Goal: Task Accomplishment & Management: Manage account settings

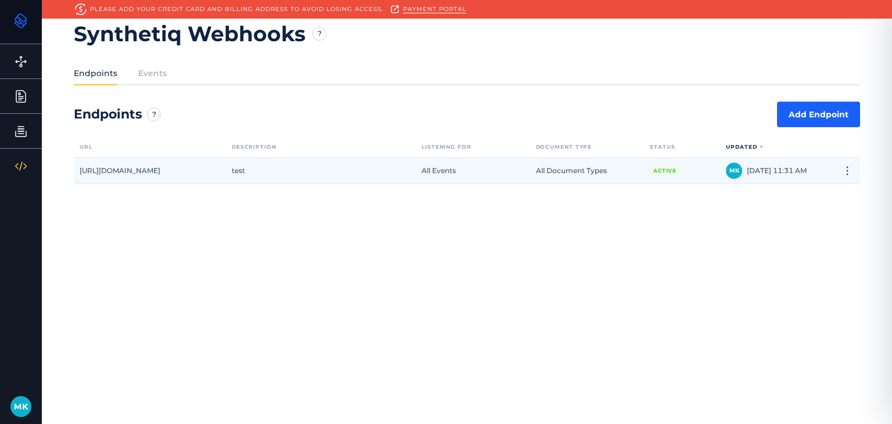
click at [142, 177] on div "[URL][DOMAIN_NAME]" at bounding box center [150, 171] width 152 height 26
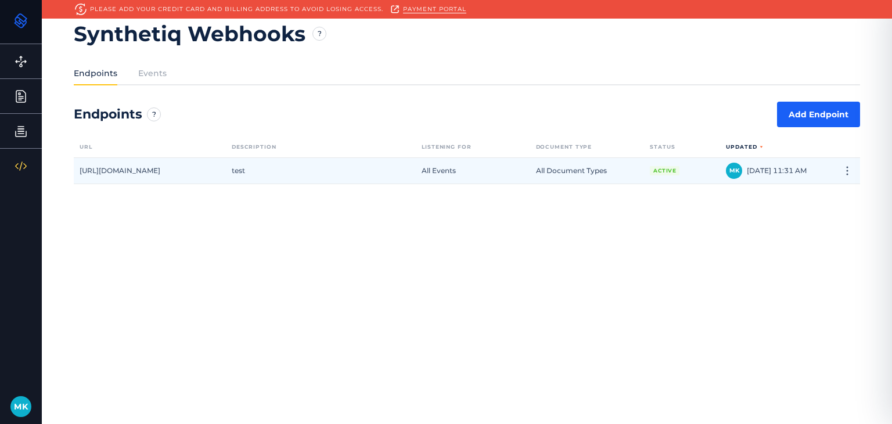
click at [176, 165] on div "[URL][DOMAIN_NAME]" at bounding box center [150, 171] width 152 height 26
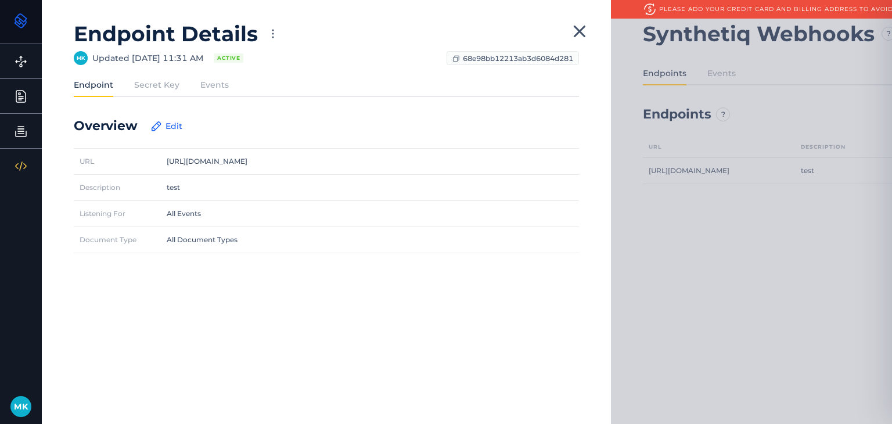
click at [171, 82] on label "Secret Key" at bounding box center [156, 85] width 45 height 12
click at [0, 0] on input "Secret Key" at bounding box center [0, 0] width 0 height 0
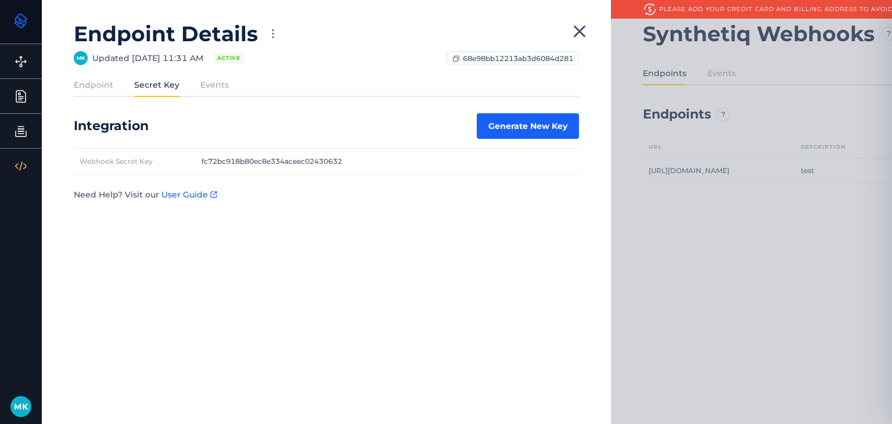
click at [203, 89] on label "Events" at bounding box center [214, 85] width 28 height 12
click at [0, 0] on input "Events" at bounding box center [0, 0] width 0 height 0
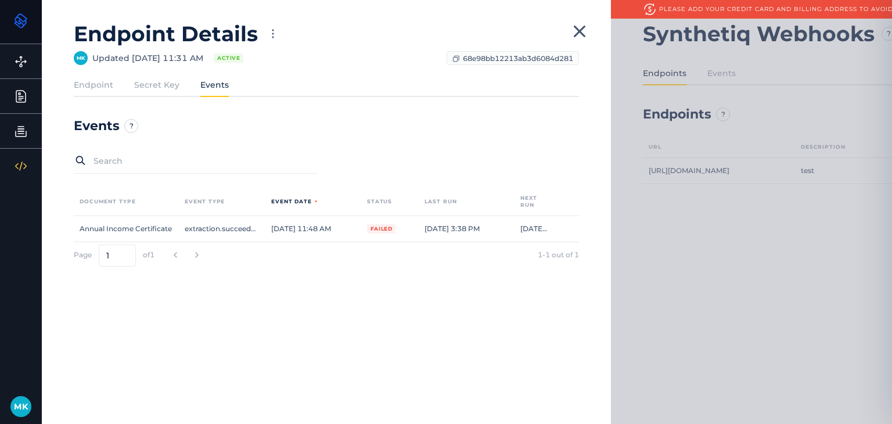
click at [110, 88] on label "Endpoint" at bounding box center [93, 85] width 39 height 12
click at [0, 0] on input "Endpoint" at bounding box center [0, 0] width 0 height 0
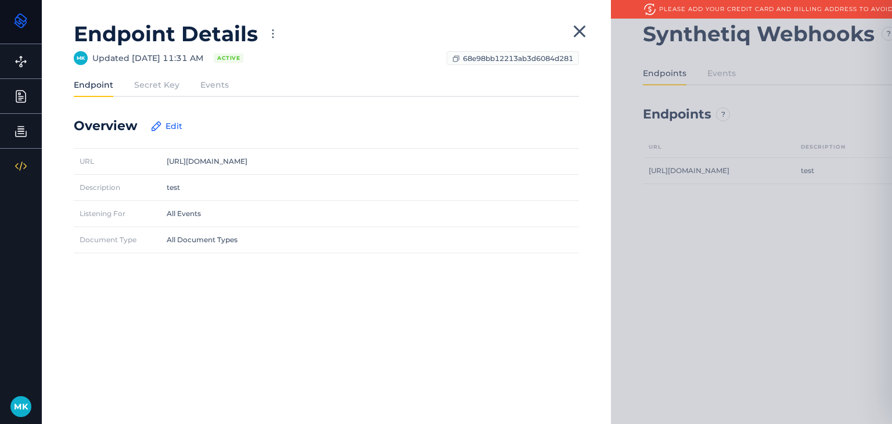
click at [169, 84] on label "Secret Key" at bounding box center [156, 85] width 45 height 12
click at [0, 0] on input "Secret Key" at bounding box center [0, 0] width 0 height 0
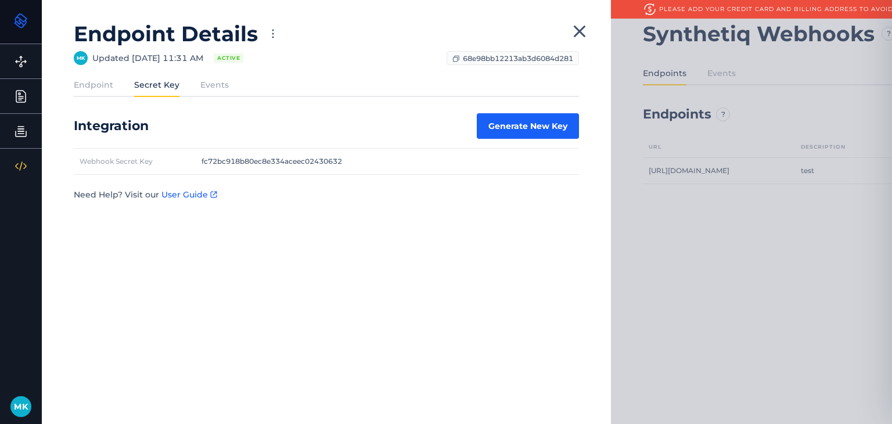
click at [102, 84] on label "Endpoint" at bounding box center [93, 85] width 39 height 12
click at [0, 0] on input "Endpoint" at bounding box center [0, 0] width 0 height 0
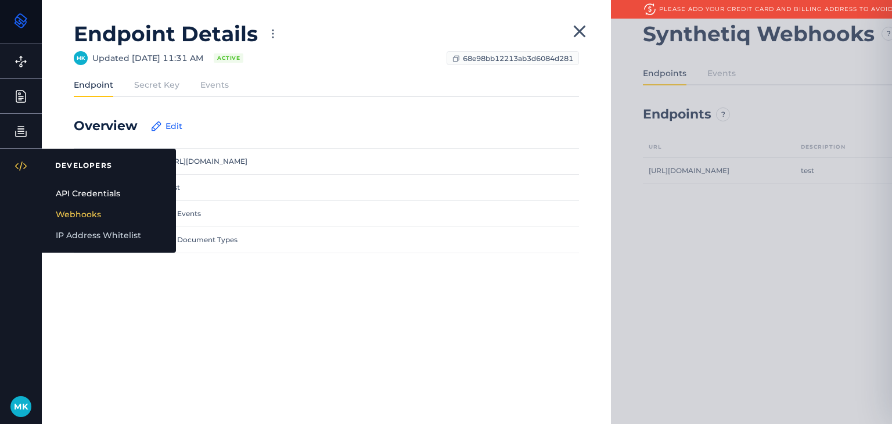
click at [80, 191] on link "API Credentials" at bounding box center [109, 193] width 134 height 21
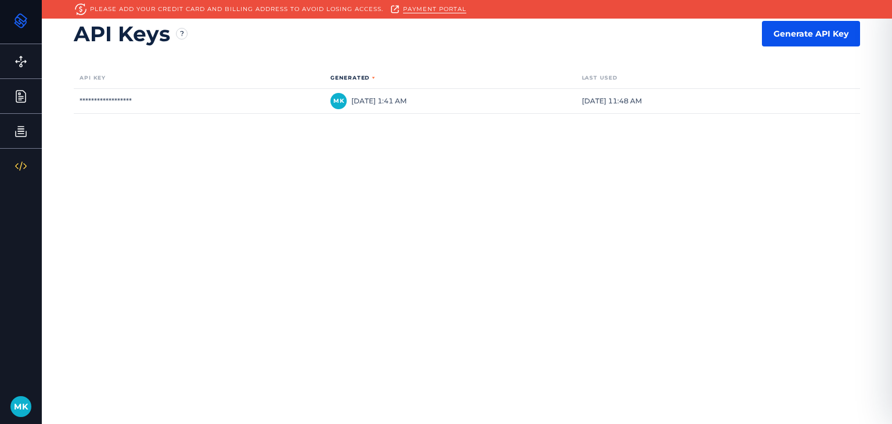
click at [806, 33] on button "Generate API Key" at bounding box center [811, 34] width 98 height 26
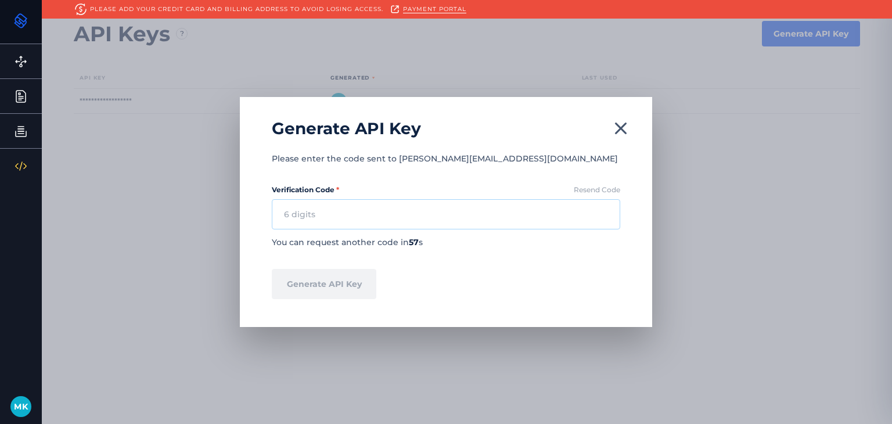
click at [431, 211] on input "Verification Code *" at bounding box center [446, 214] width 348 height 30
paste input "268708"
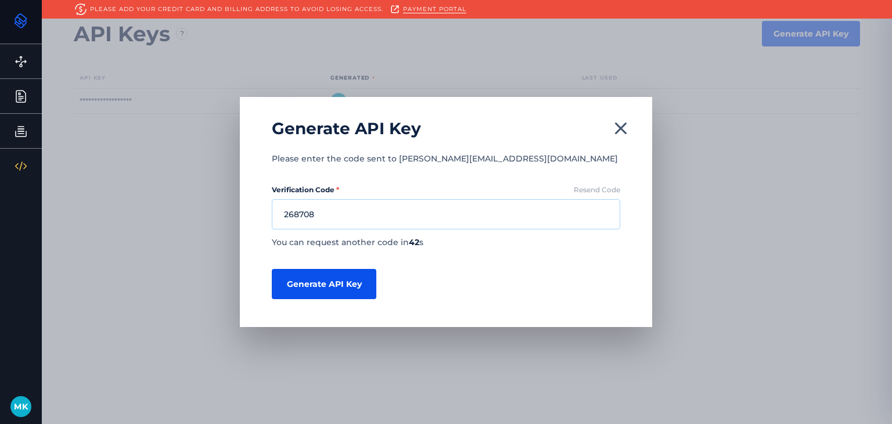
type input "268708"
click at [347, 294] on button "Generate API Key" at bounding box center [324, 284] width 105 height 30
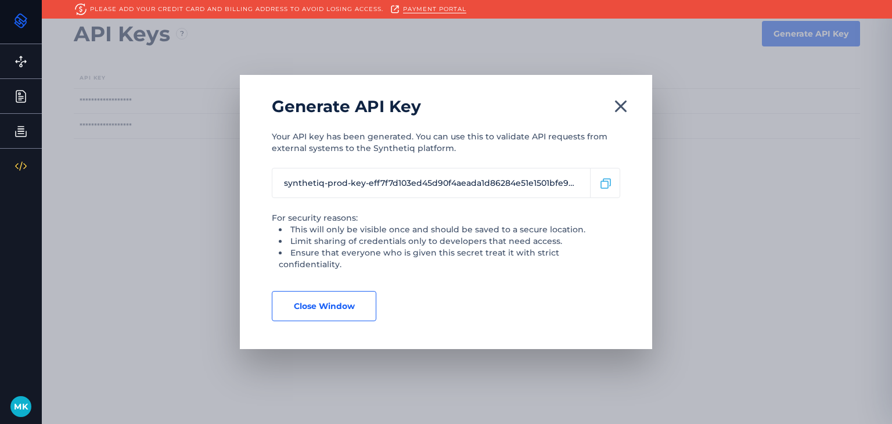
click at [216, 208] on div "Generate API Key Your API key has been generated. You can use this to validate …" at bounding box center [446, 212] width 892 height 424
click at [628, 106] on icon "button" at bounding box center [620, 106] width 21 height 21
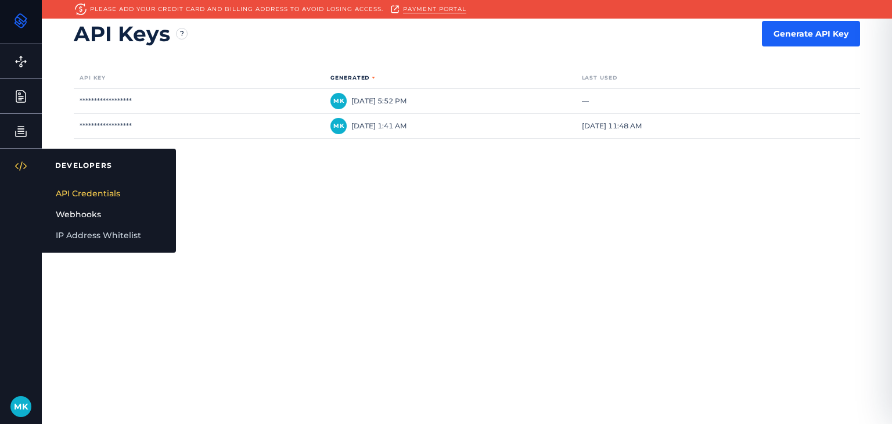
click at [99, 213] on link "Webhooks" at bounding box center [109, 214] width 134 height 21
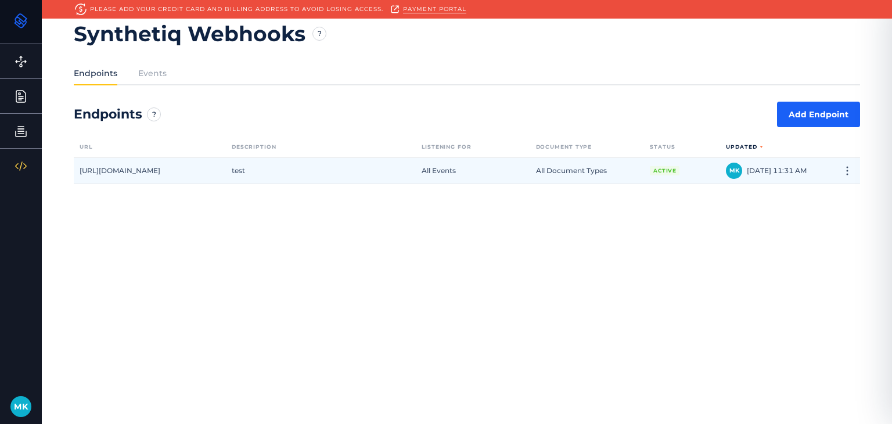
click at [335, 168] on div "test" at bounding box center [321, 171] width 190 height 26
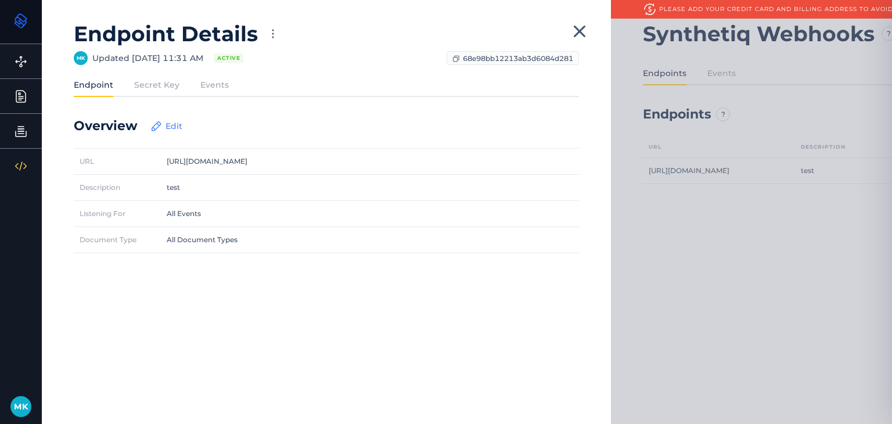
click at [150, 123] on icon "button" at bounding box center [156, 126] width 14 height 14
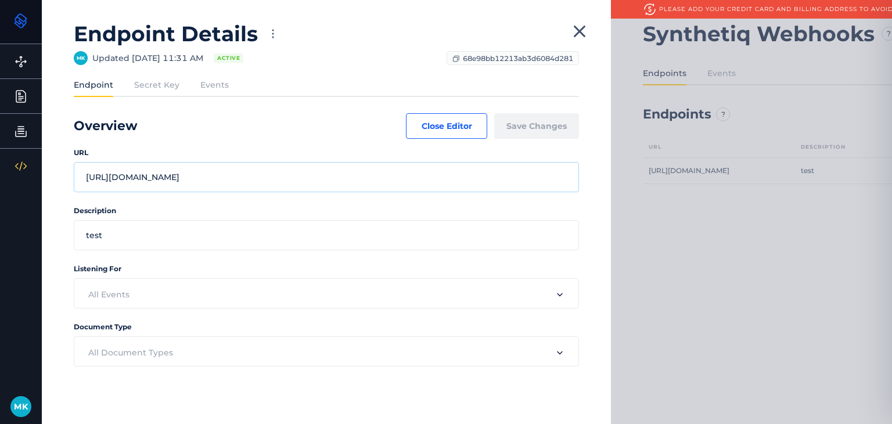
click at [189, 178] on input "[URL][DOMAIN_NAME]" at bounding box center [326, 177] width 505 height 30
paste input "api.sandbox.digifi.io/synthetiq-events/68e4e44f6d50eec2bb69f11c"
type input "https://api.sandbox.digifi.io/synthetiq-events/68e4e44f6d50eec2bb69f11c"
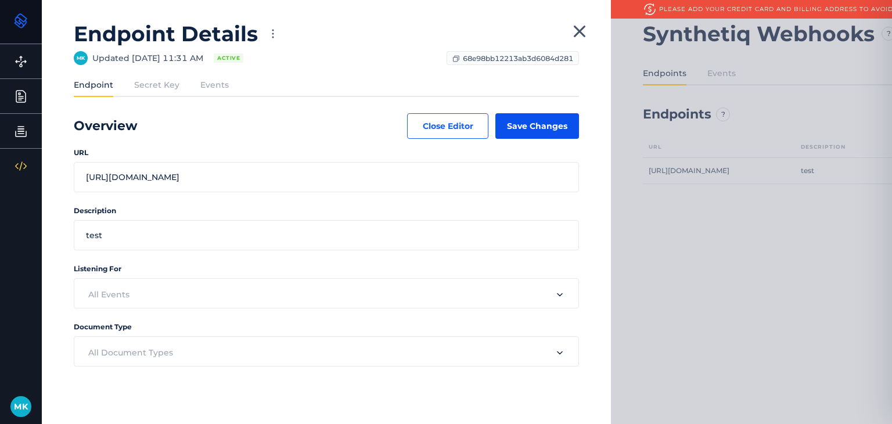
click at [528, 133] on button "Save Changes" at bounding box center [537, 126] width 84 height 26
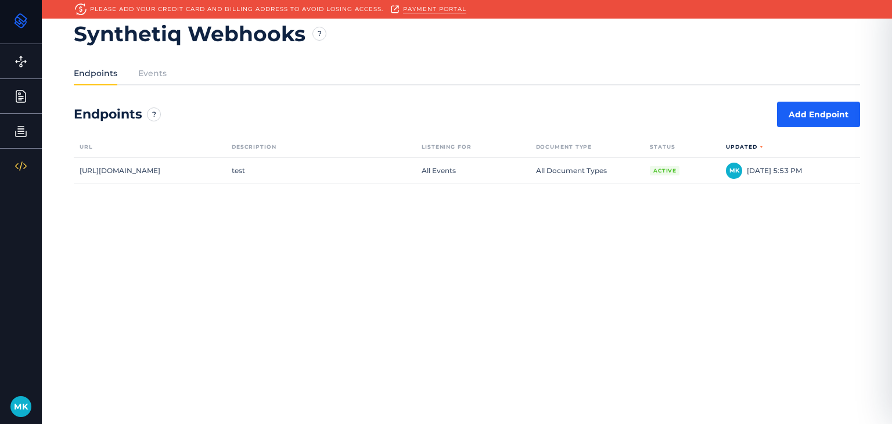
click at [59, 307] on div "Synthetiq Webhooks Endpoints Events Endpoints Add Endpoint Url Description List…" at bounding box center [467, 212] width 850 height 424
drag, startPoint x: 71, startPoint y: 145, endPoint x: 92, endPoint y: 145, distance: 20.9
click at [92, 145] on div "Synthetiq Webhooks Endpoints Events Endpoints Add Endpoint Url Description List…" at bounding box center [467, 212] width 850 height 424
click at [69, 282] on div "Synthetiq Webhooks Endpoints Events Endpoints Add Endpoint Url Description List…" at bounding box center [467, 212] width 850 height 424
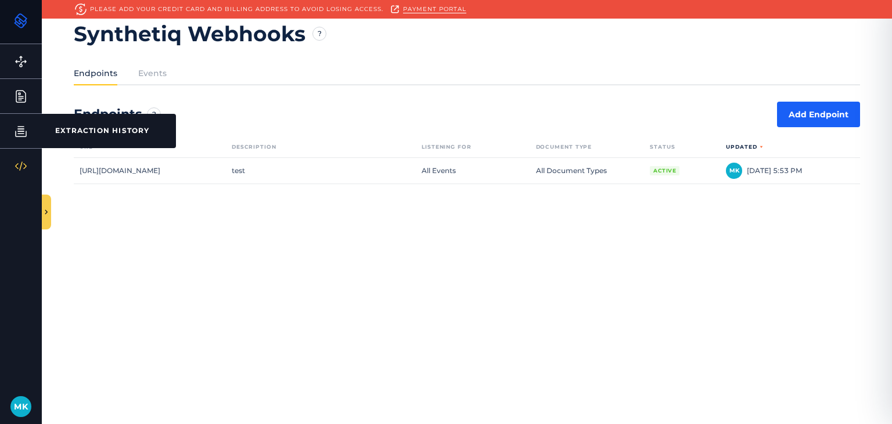
click at [12, 134] on link "Extraction History EXTRACTION HISTORY" at bounding box center [21, 131] width 42 height 34
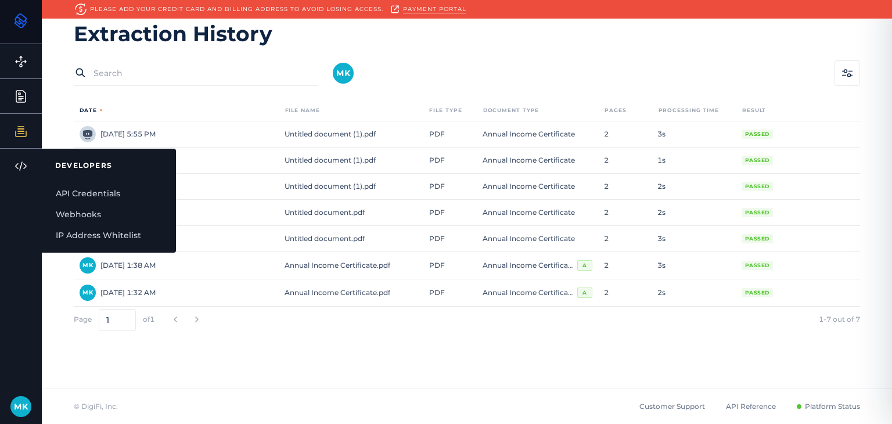
click at [15, 157] on div "Developers DEVELOPERS API Credentials Webhooks IP Address Whitelist" at bounding box center [21, 166] width 42 height 34
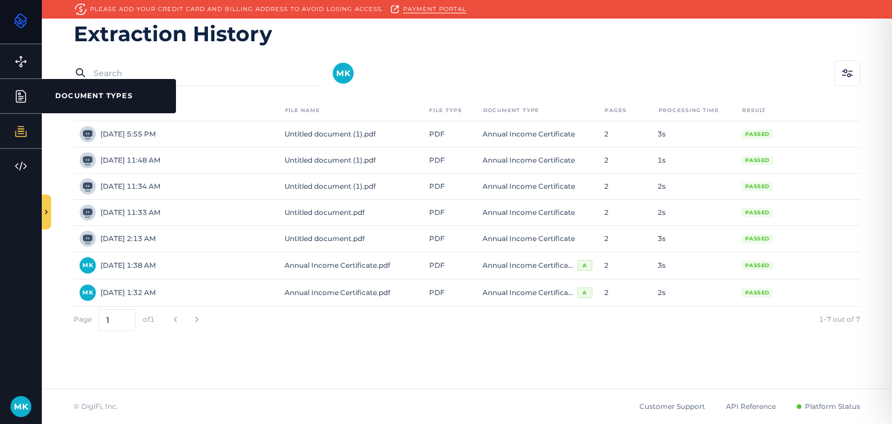
click at [16, 99] on icon at bounding box center [20, 97] width 9 height 12
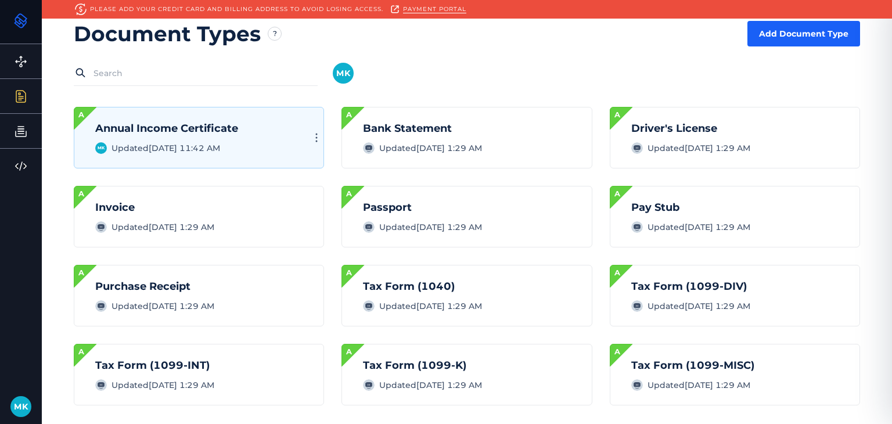
click at [163, 125] on span "Annual Income Certificate" at bounding box center [166, 128] width 143 height 13
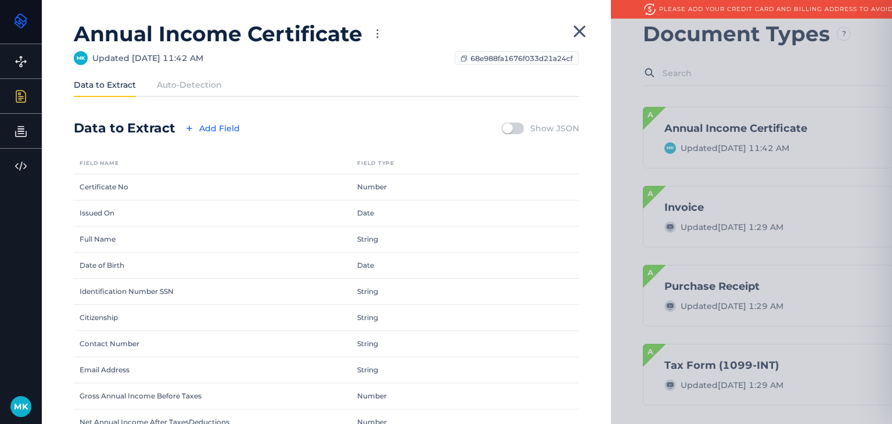
click at [179, 89] on label "Auto-Detection" at bounding box center [189, 85] width 65 height 12
click at [0, 0] on input "Auto-Detection" at bounding box center [0, 0] width 0 height 0
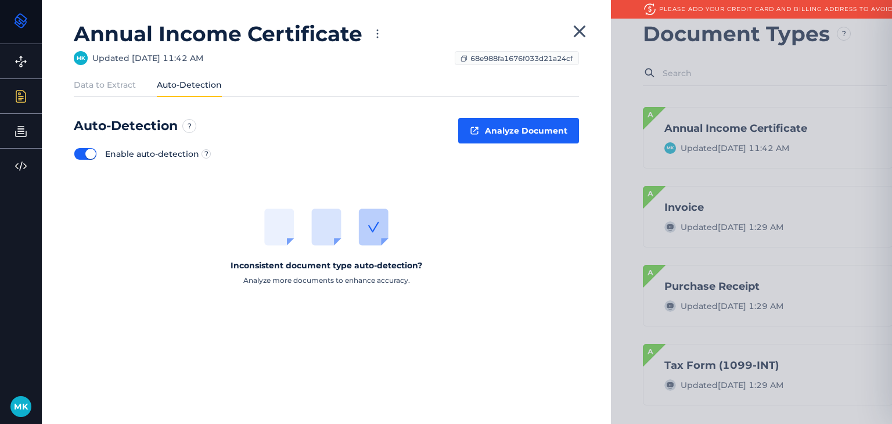
click at [82, 81] on label "Data to Extract" at bounding box center [105, 85] width 62 height 12
click at [0, 0] on input "Data to Extract" at bounding box center [0, 0] width 0 height 0
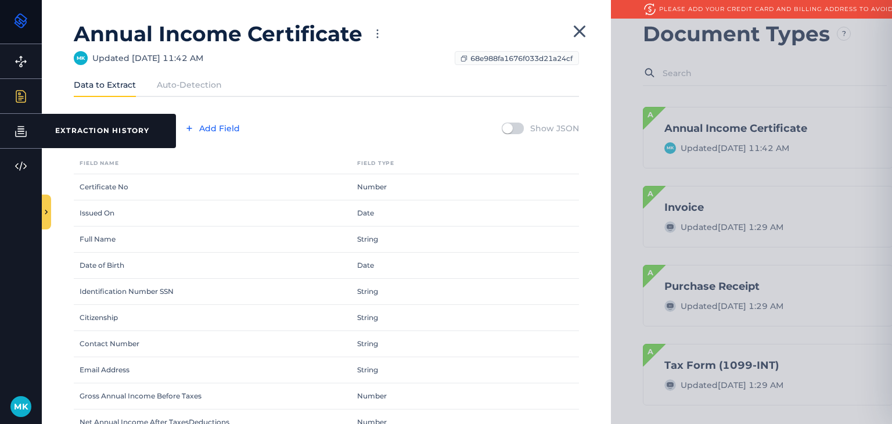
click at [0, 128] on link "Extraction History EXTRACTION HISTORY" at bounding box center [21, 131] width 42 height 34
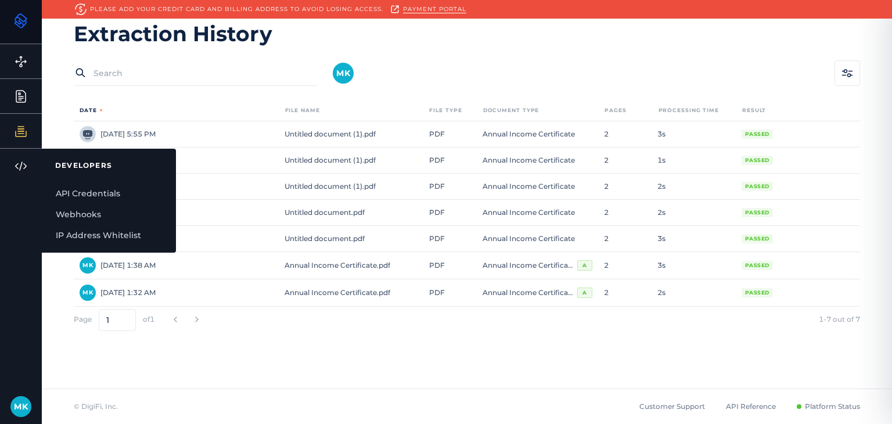
click at [3, 164] on div "Developers DEVELOPERS API Credentials Webhooks IP Address Whitelist" at bounding box center [21, 166] width 42 height 34
click at [81, 189] on link "API Credentials" at bounding box center [109, 193] width 134 height 21
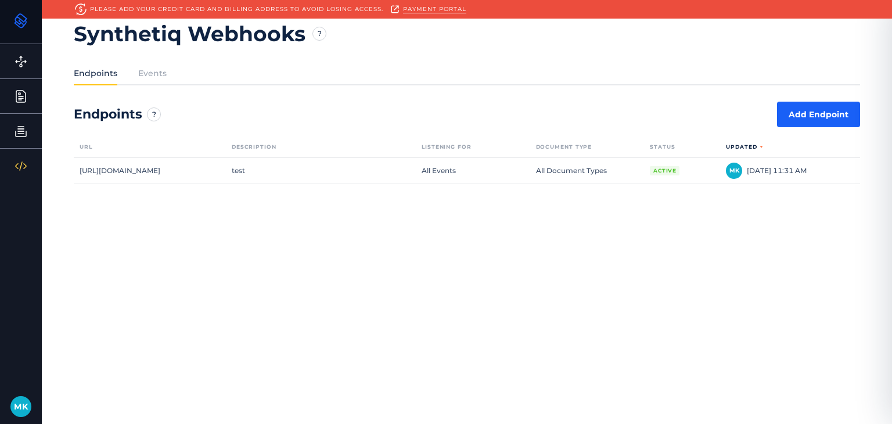
click at [470, 338] on div "Synthetiq Webhooks Endpoints Events Endpoints Add Endpoint Url Description List…" at bounding box center [467, 212] width 850 height 424
click at [870, 269] on div "Synthetiq Webhooks Endpoints Events Endpoints Add Endpoint Url Description List…" at bounding box center [467, 212] width 850 height 424
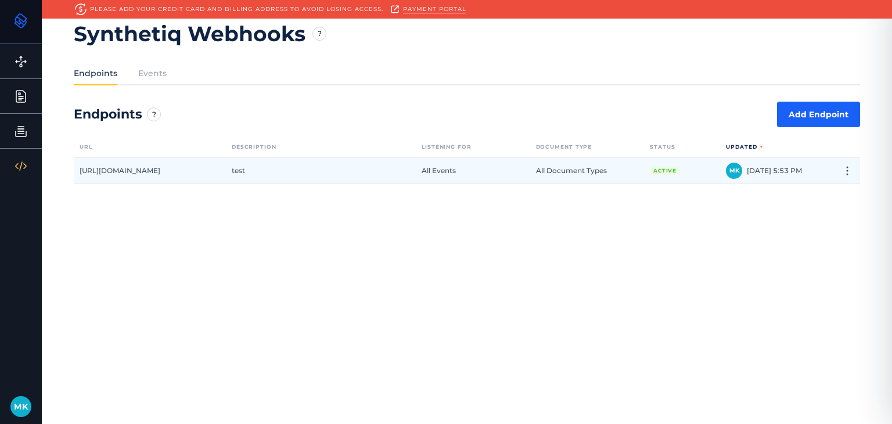
click at [280, 177] on div "test" at bounding box center [321, 171] width 190 height 26
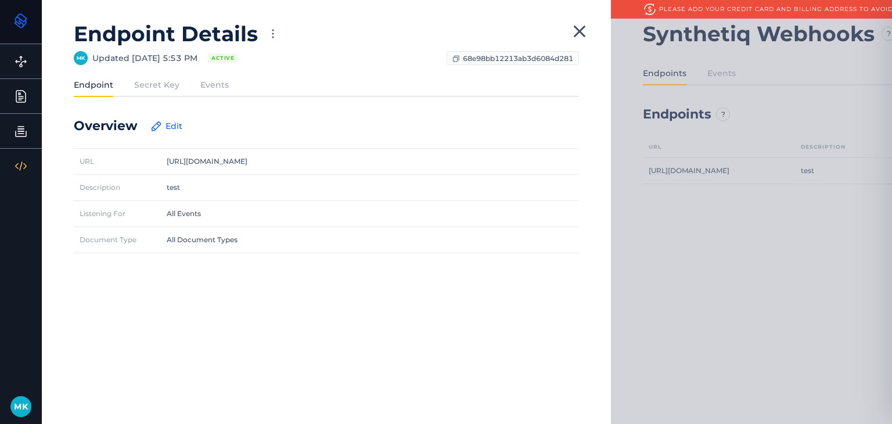
click at [138, 82] on label "Secret Key" at bounding box center [156, 85] width 45 height 12
click at [0, 0] on input "Secret Key" at bounding box center [0, 0] width 0 height 0
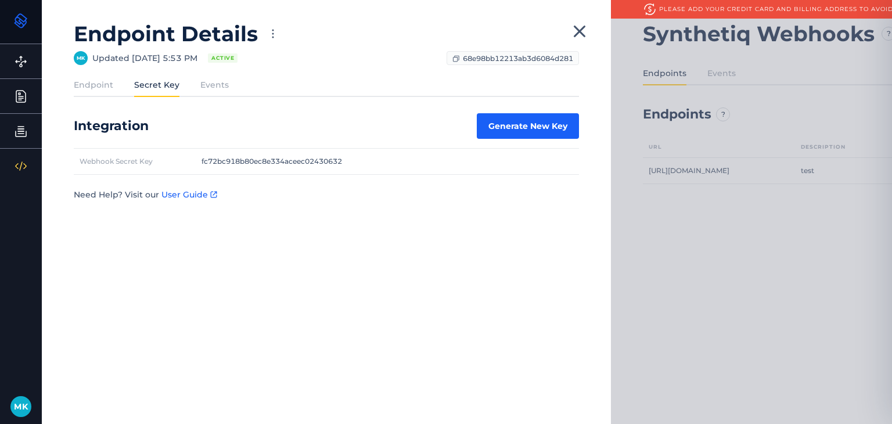
click at [207, 91] on div "Endpoint Secret Key Events" at bounding box center [326, 88] width 505 height 18
click at [203, 88] on label "Events" at bounding box center [214, 85] width 28 height 12
click at [0, 0] on input "Events" at bounding box center [0, 0] width 0 height 0
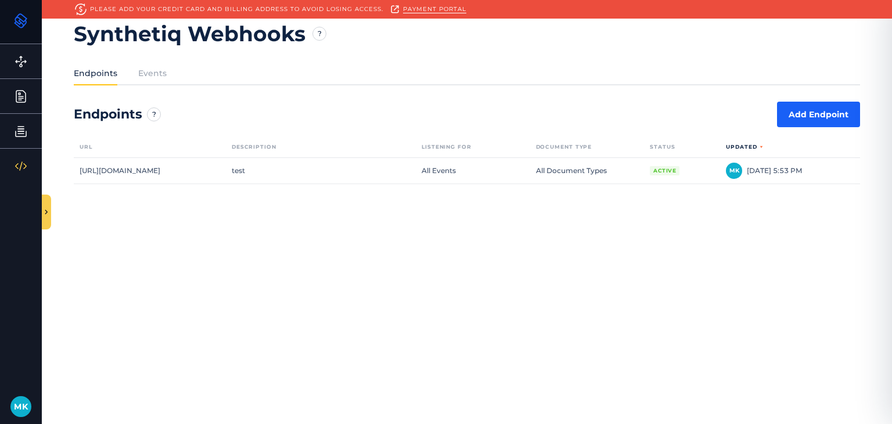
drag, startPoint x: 0, startPoint y: 280, endPoint x: 6, endPoint y: 242, distance: 39.3
click at [0, 280] on div "Show Menu Extract Data EXTRACT DATA Document Types DOCUMENT TYPES Extraction Hi…" at bounding box center [21, 212] width 42 height 424
